Goal: Navigation & Orientation: Find specific page/section

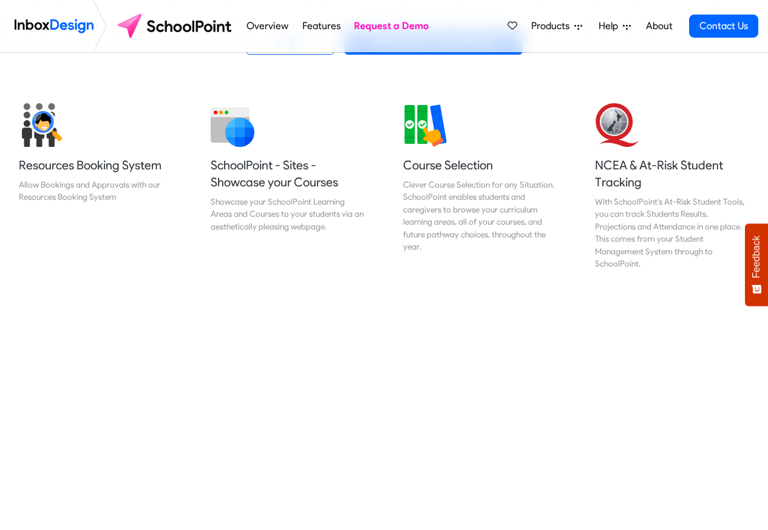
scroll to position [437, 0]
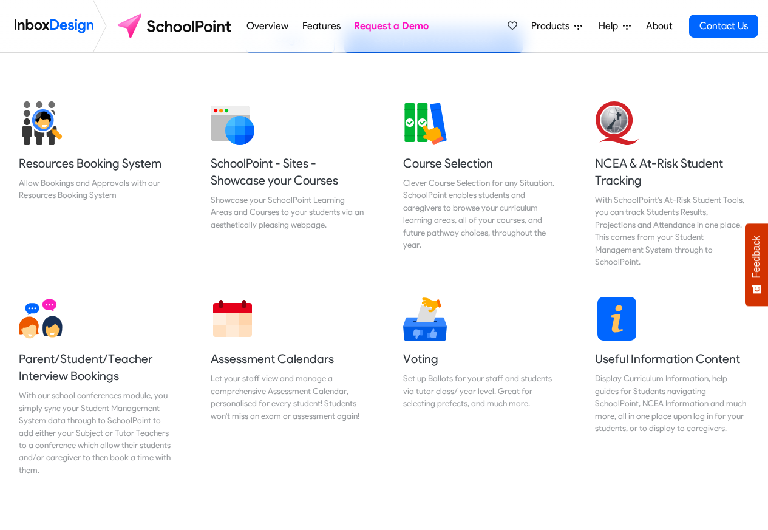
click at [669, 27] on link "About" at bounding box center [658, 26] width 33 height 24
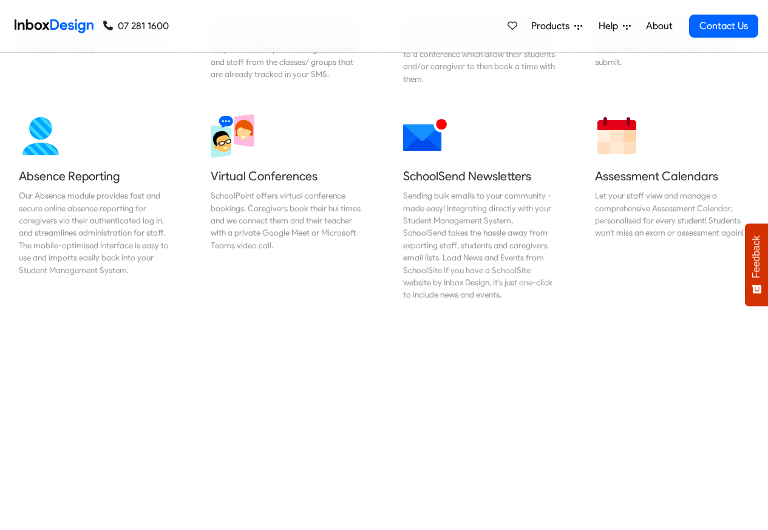
scroll to position [1019, 0]
